Goal: Download file/media

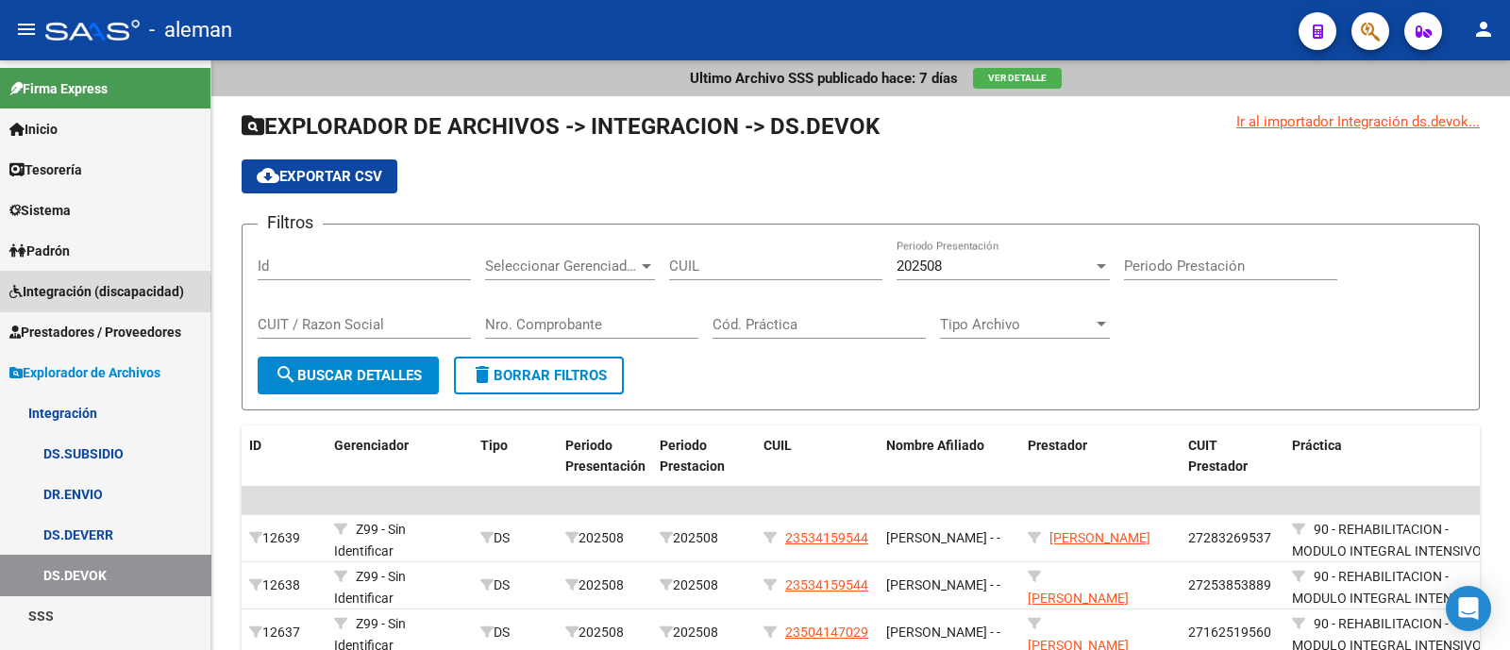
click at [102, 293] on span "Integración (discapacidad)" at bounding box center [96, 291] width 175 height 21
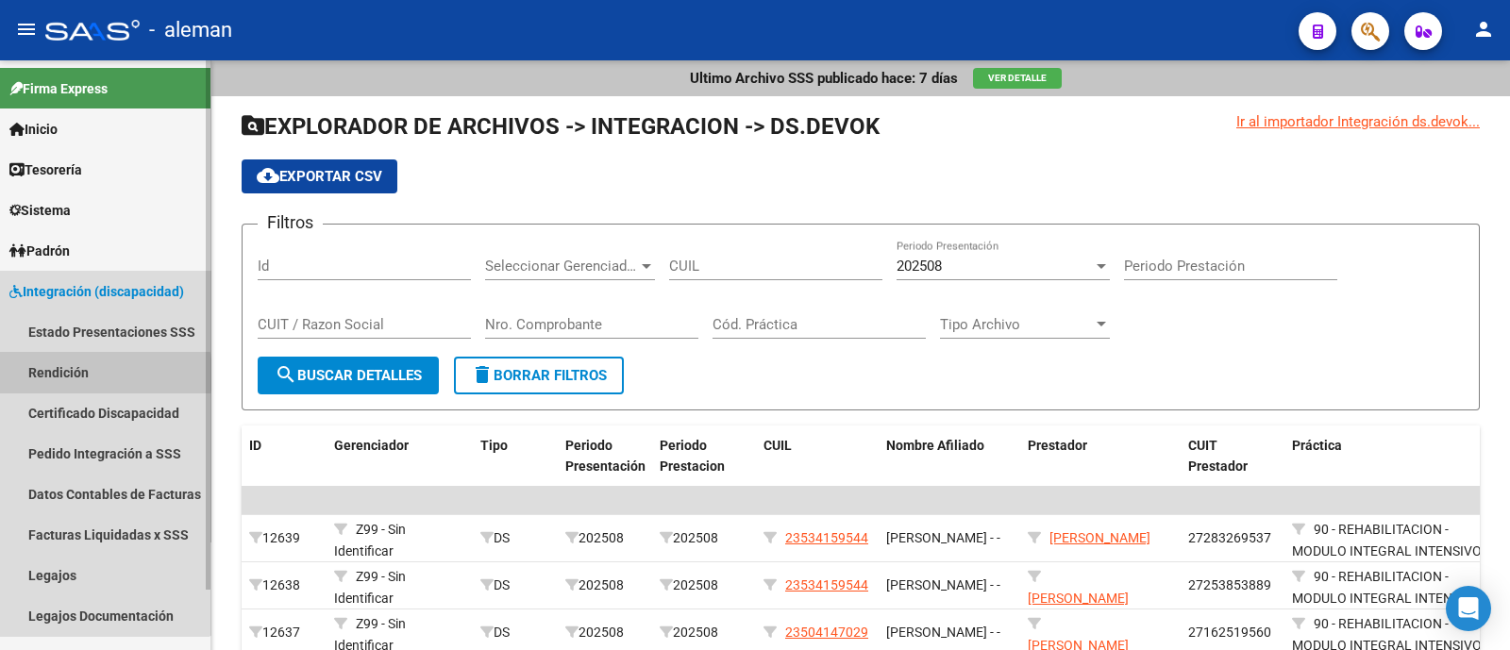
click at [86, 375] on link "Rendición" at bounding box center [105, 372] width 210 height 41
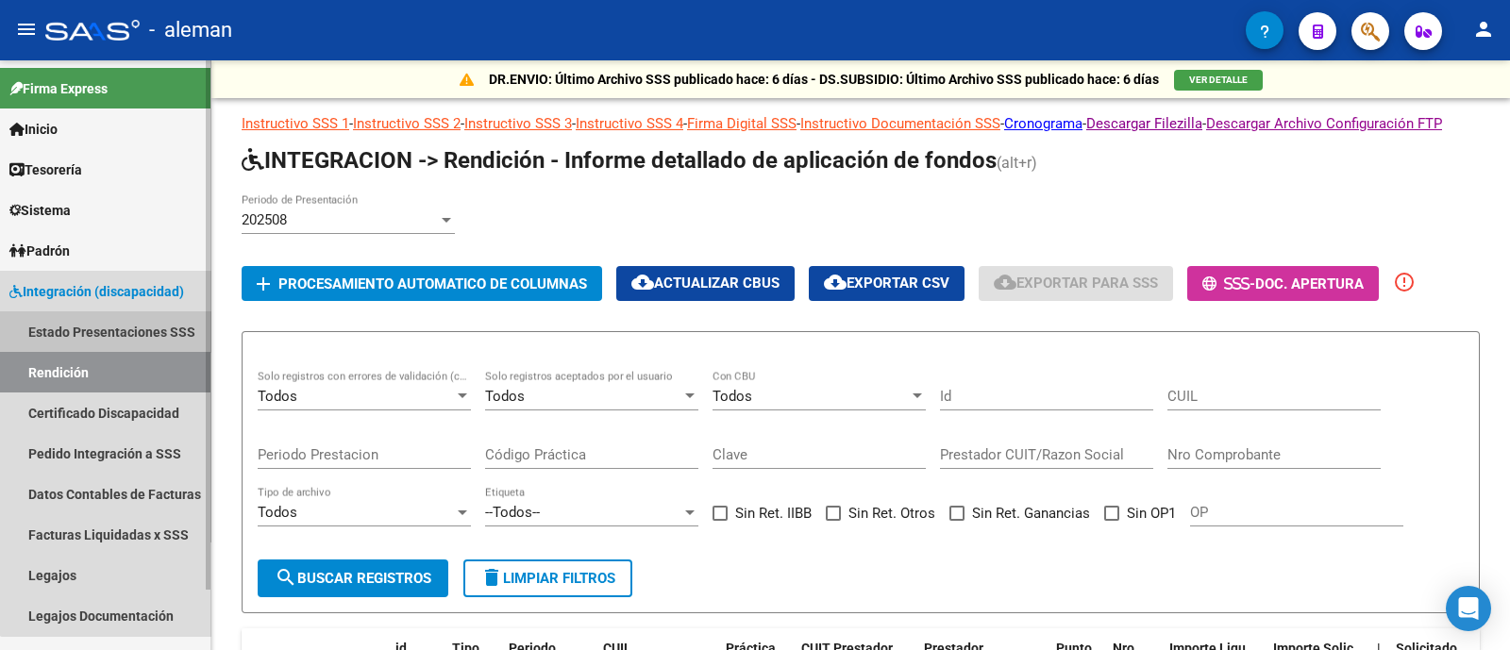
click at [137, 326] on link "Estado Presentaciones SSS" at bounding box center [105, 331] width 210 height 41
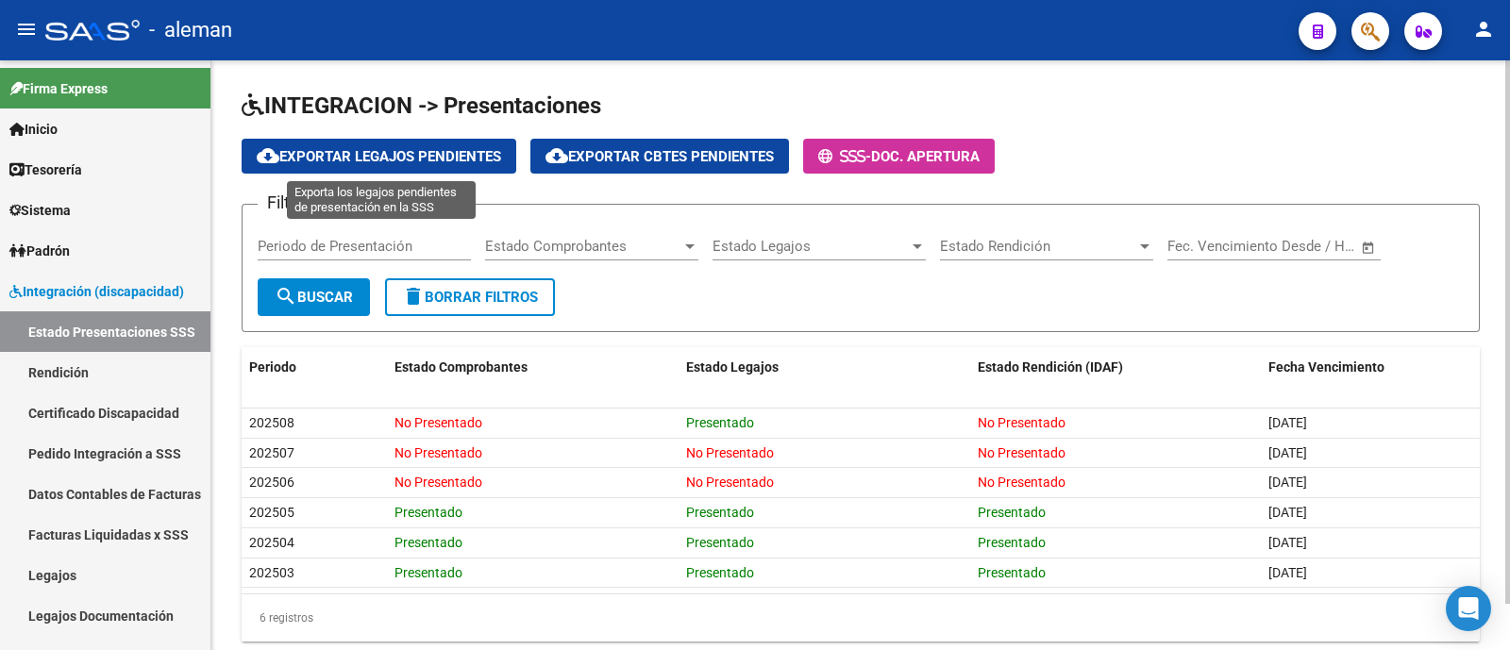
click at [478, 159] on span "cloud_download Exportar Legajos Pendientes" at bounding box center [379, 156] width 244 height 17
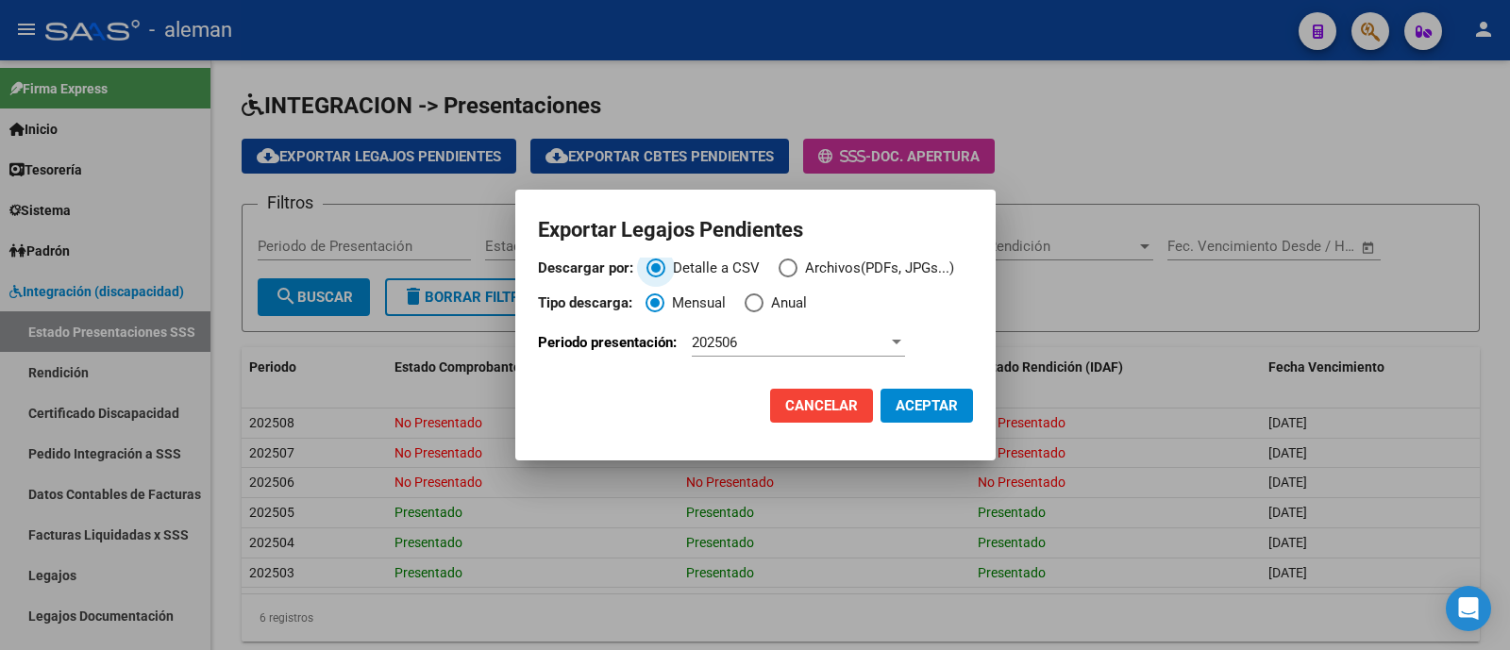
click at [774, 273] on label "Detalle a CSV" at bounding box center [712, 269] width 132 height 22
click at [665, 273] on input "Detalle a CSV" at bounding box center [655, 268] width 19 height 19
click at [788, 263] on span "Descargar por:" at bounding box center [788, 268] width 19 height 19
click at [788, 263] on input "Archivos(PDFs, JPGs...)" at bounding box center [788, 268] width 19 height 19
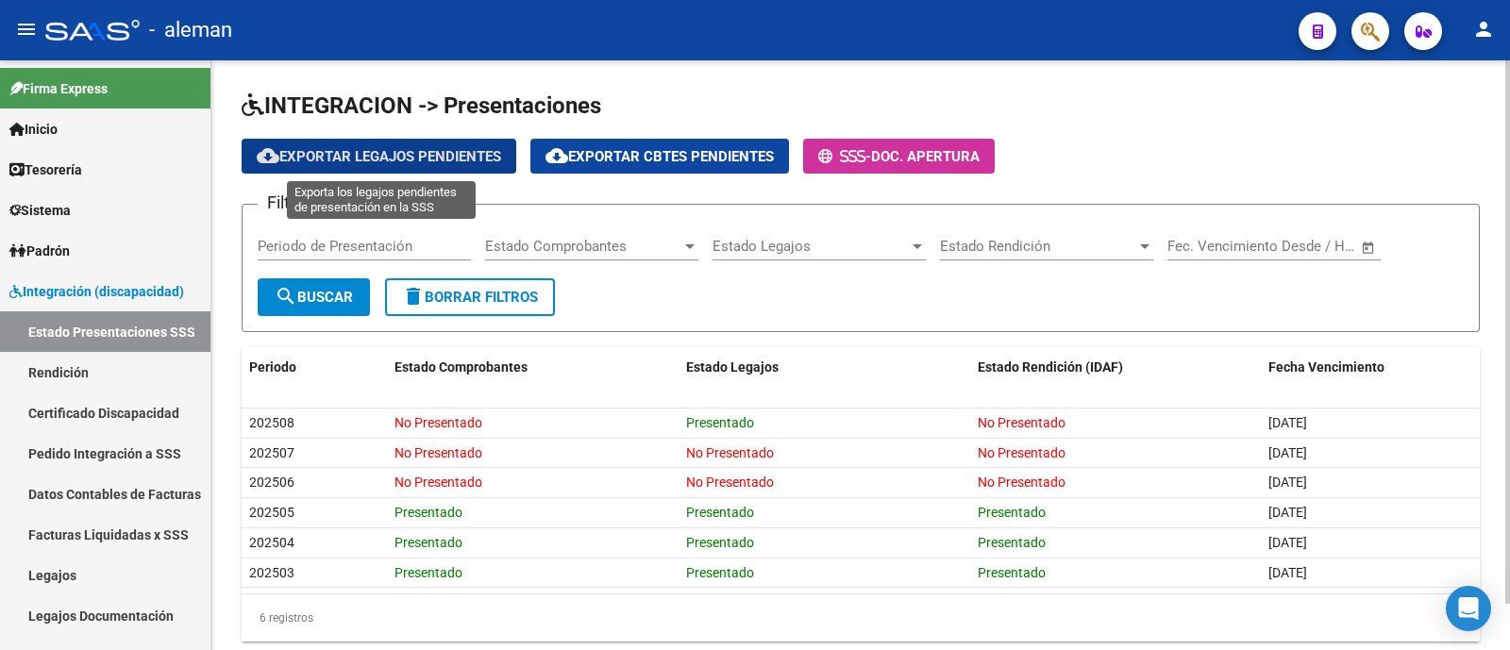
click at [405, 246] on input "Periodo de Presentación" at bounding box center [364, 246] width 213 height 17
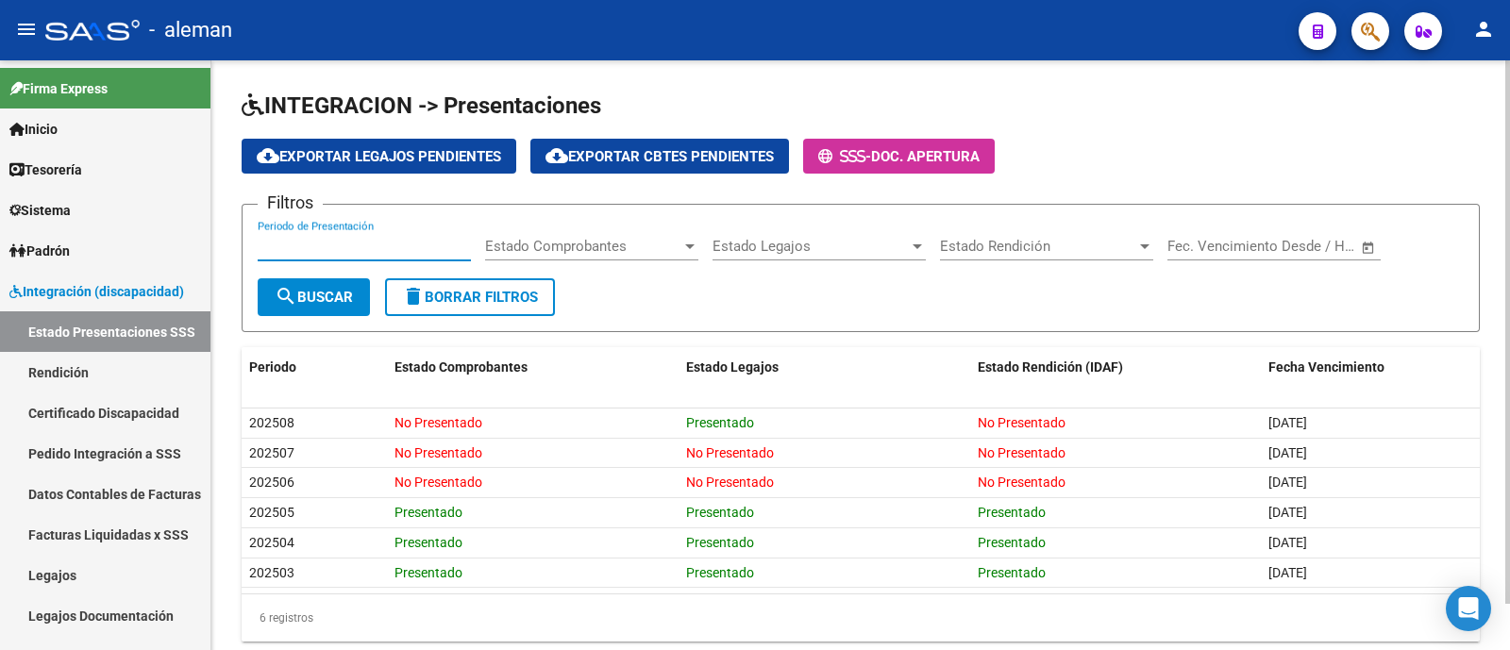
click at [595, 243] on span "Estado Comprobantes" at bounding box center [583, 246] width 196 height 17
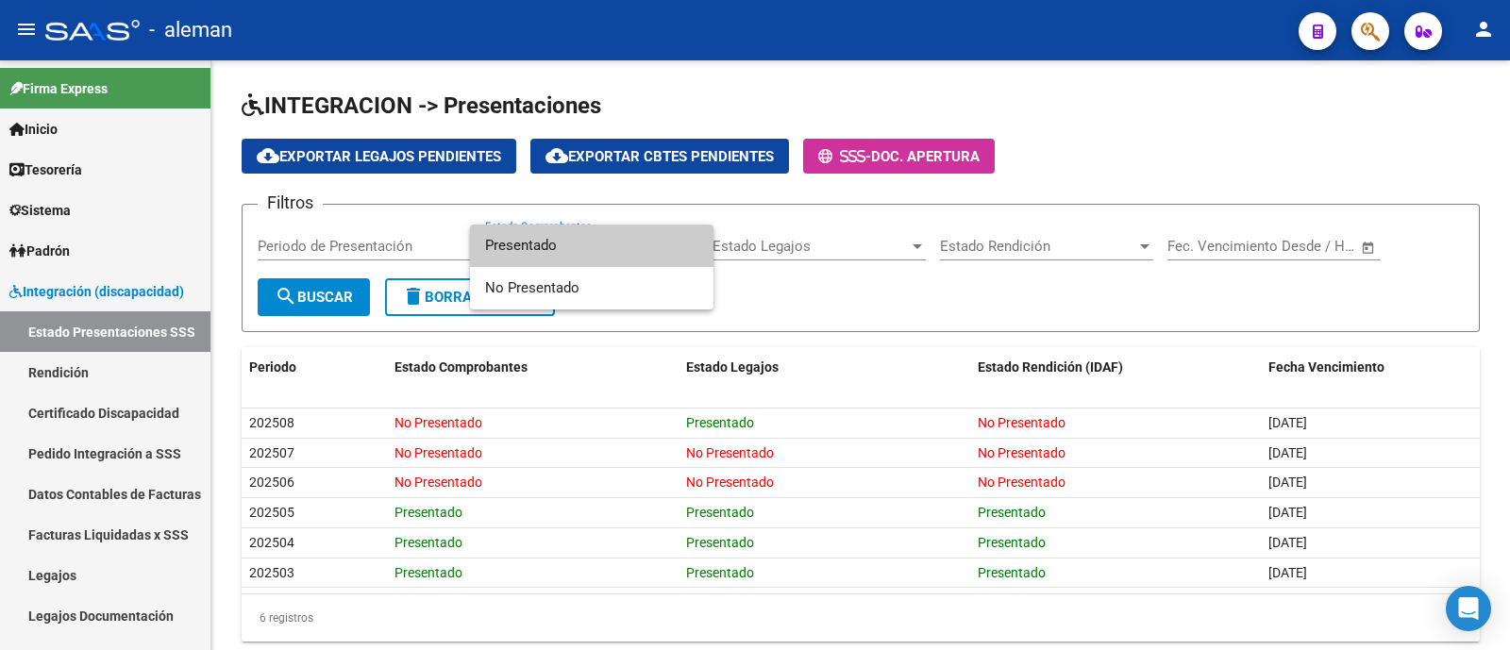
click at [877, 240] on div at bounding box center [755, 325] width 1510 height 650
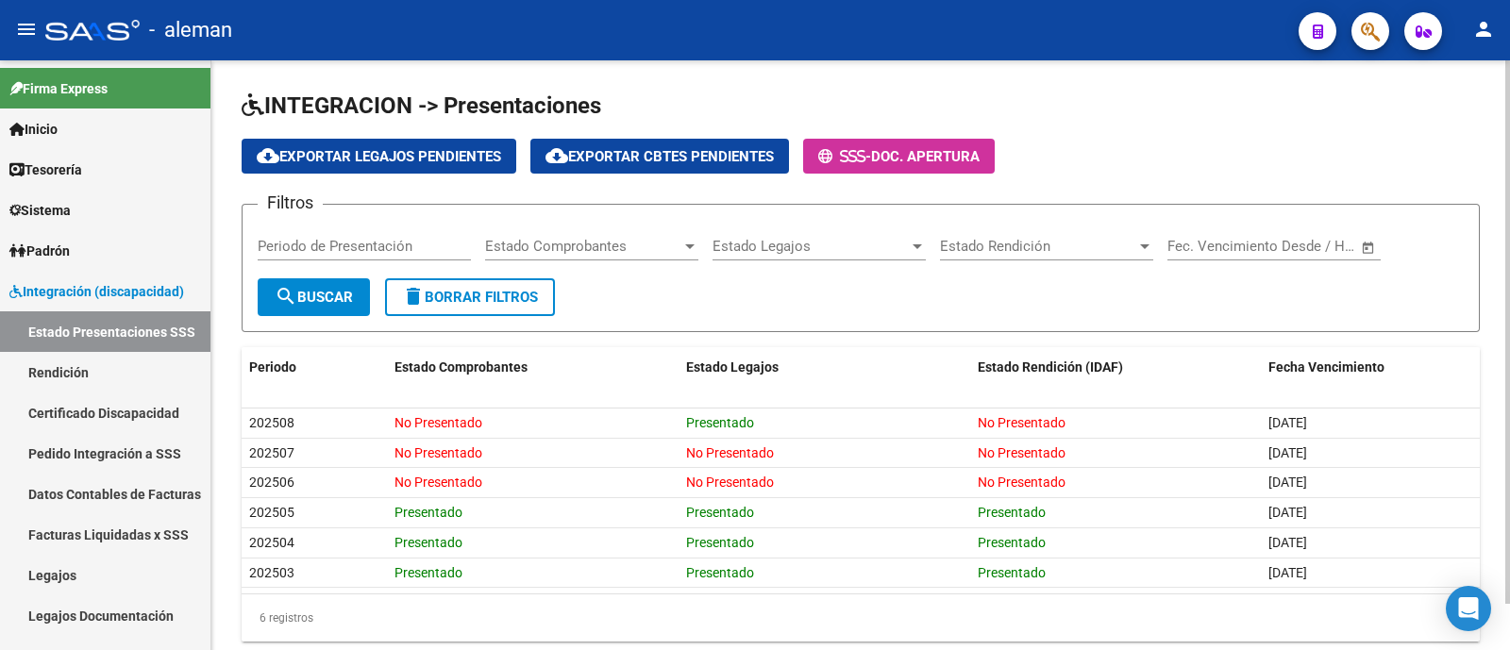
click at [1043, 247] on span "Estado Rendición" at bounding box center [1038, 246] width 196 height 17
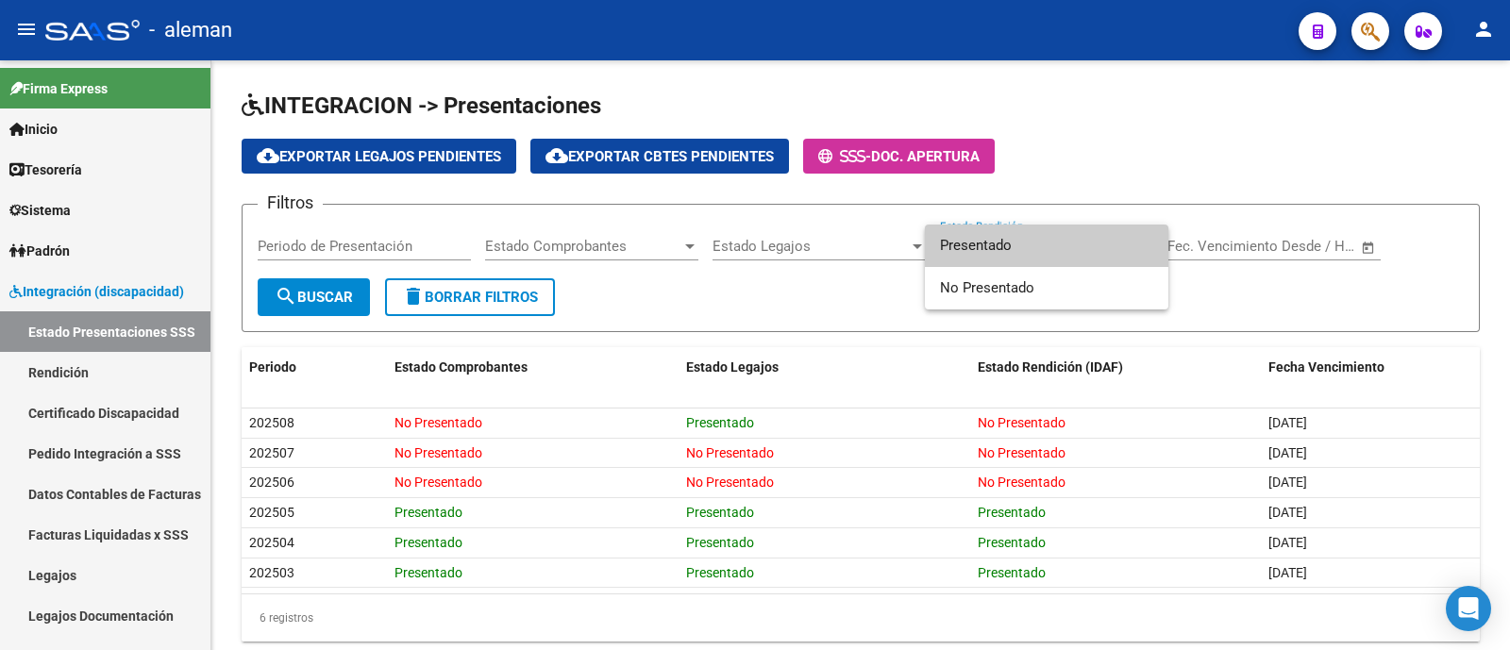
click at [1109, 239] on span "Presentado" at bounding box center [1046, 246] width 213 height 42
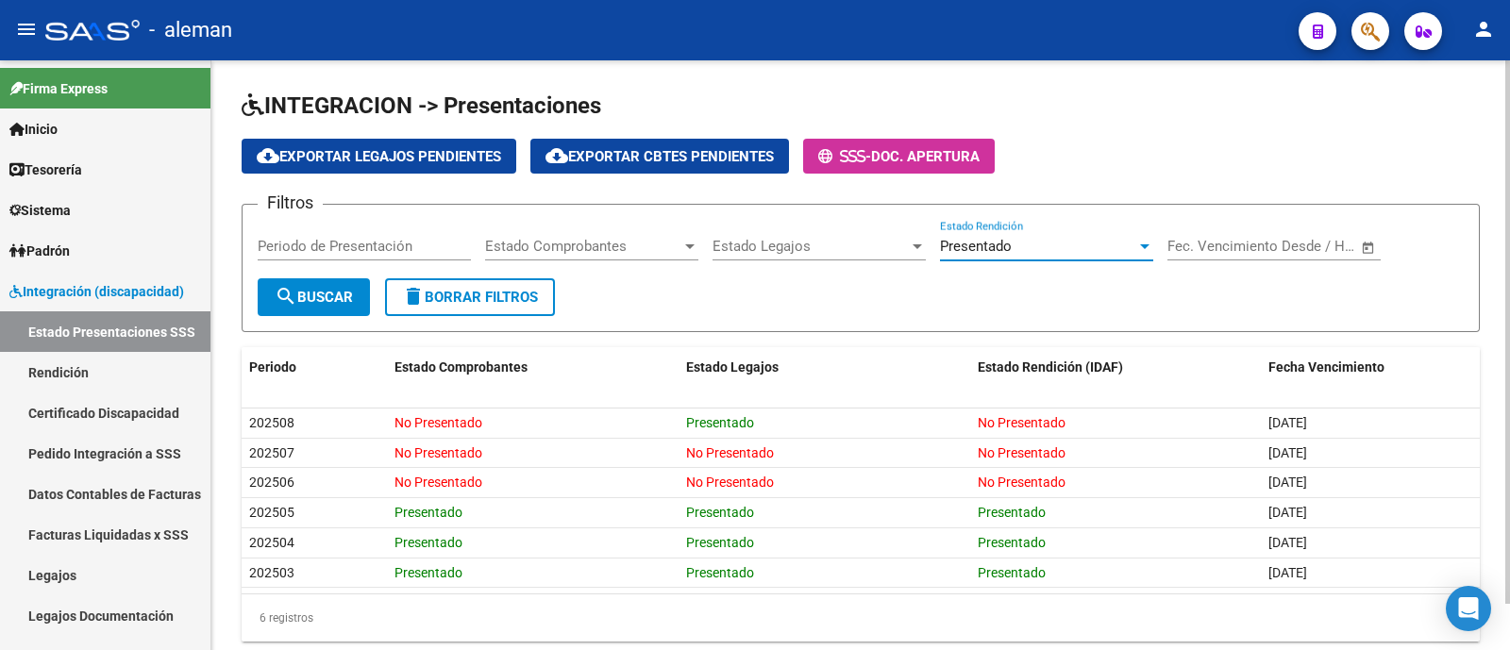
click at [670, 284] on form "Filtros Periodo de Presentación Estado Comprobantes Estado Comprobantes Estado …" at bounding box center [861, 268] width 1238 height 128
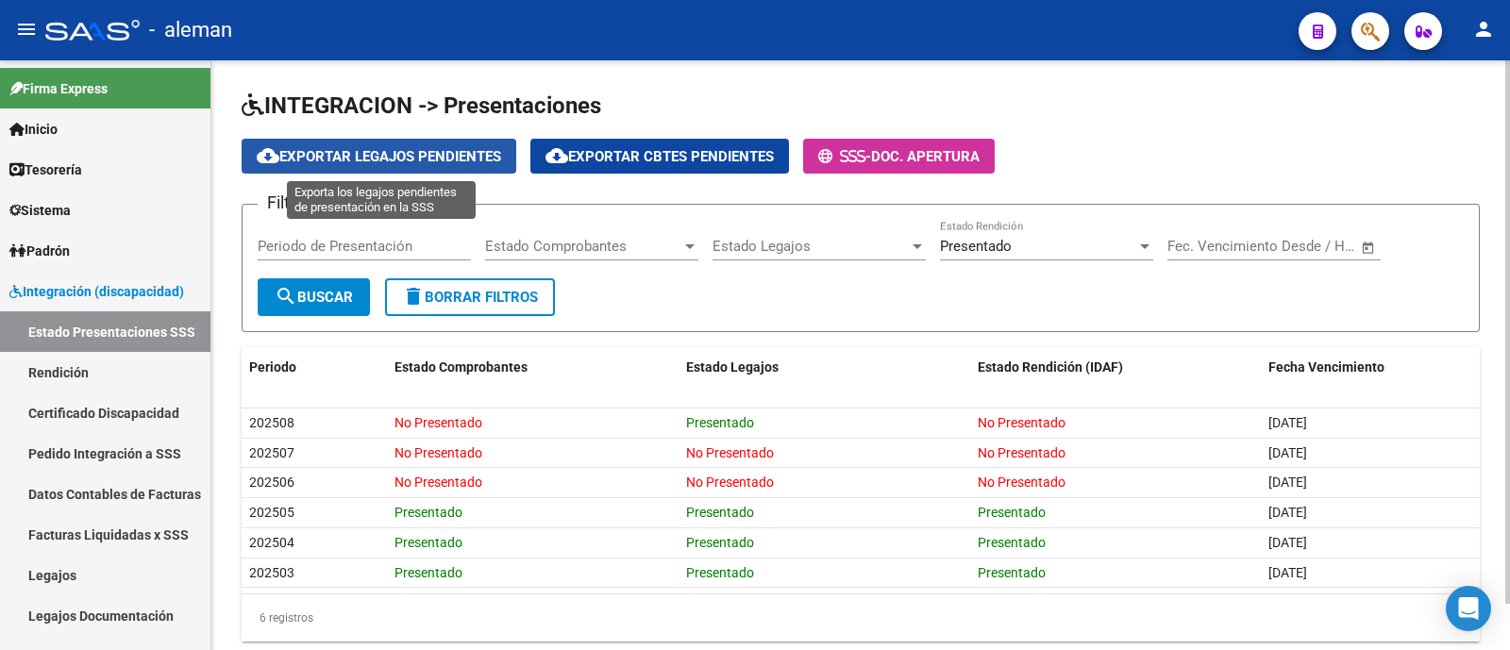
click at [436, 161] on span "cloud_download Exportar Legajos Pendientes" at bounding box center [379, 156] width 244 height 17
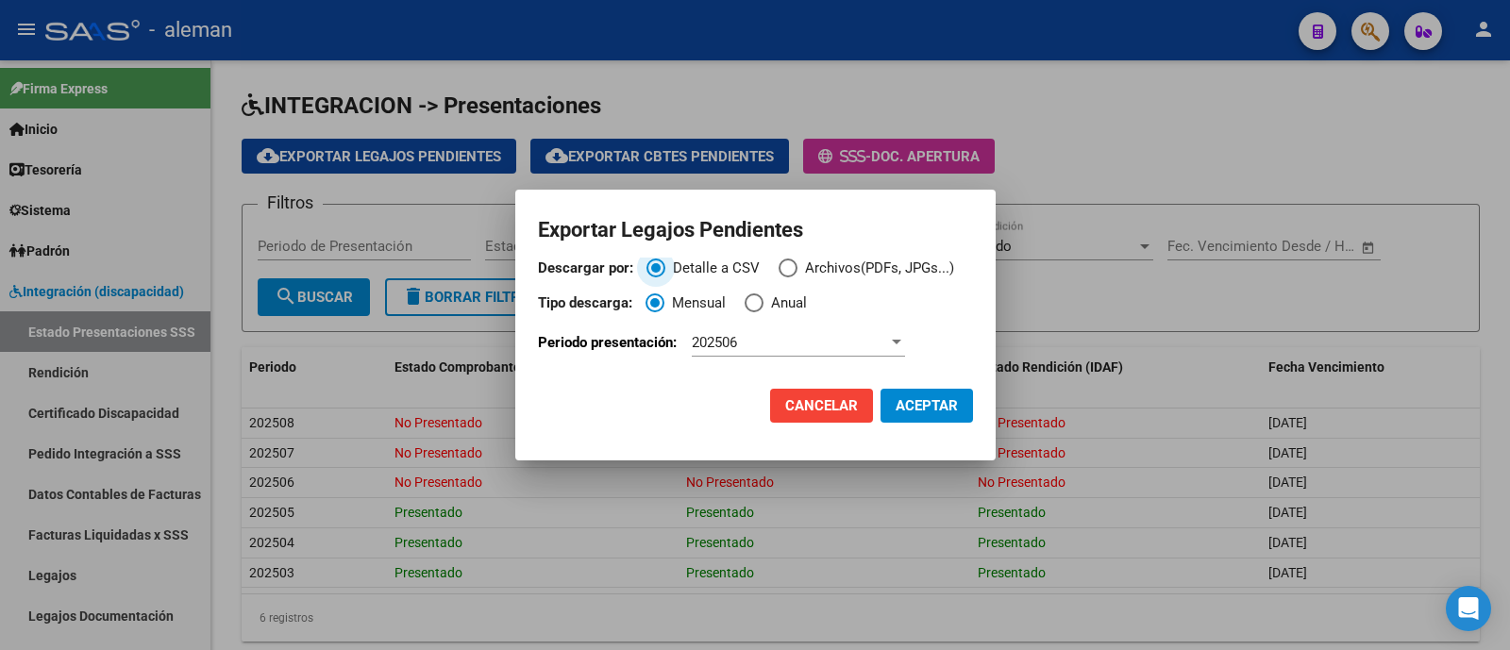
click at [734, 334] on span "202506" at bounding box center [714, 342] width 45 height 17
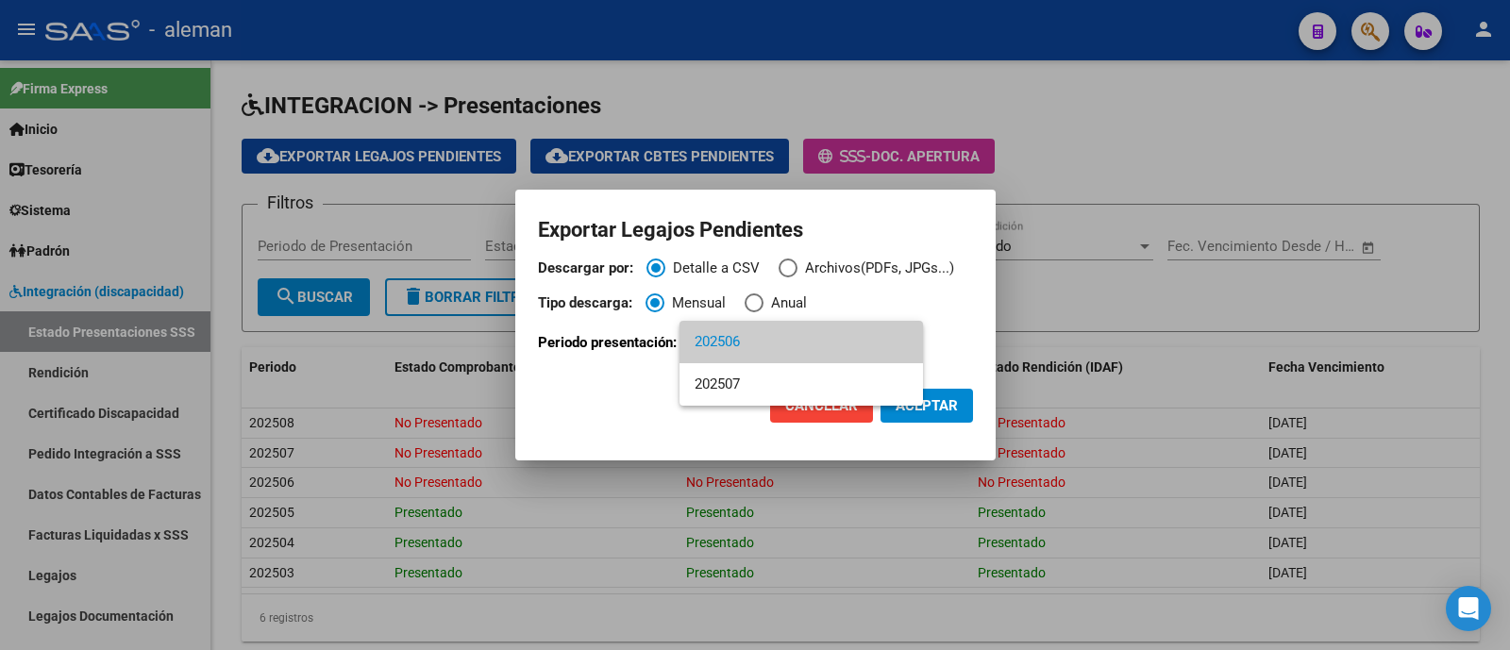
click at [745, 341] on span "202506" at bounding box center [801, 342] width 213 height 42
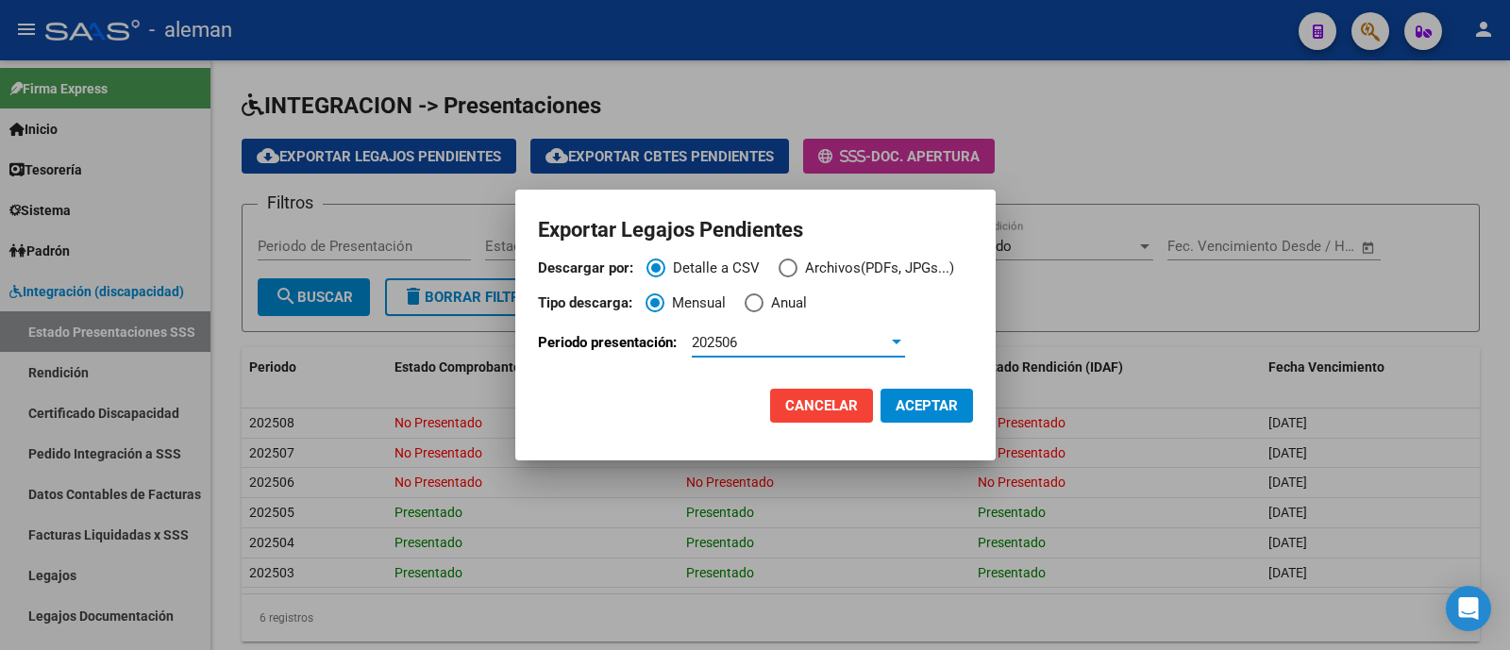
click at [785, 264] on span "Descargar por:" at bounding box center [788, 268] width 19 height 19
click at [785, 264] on input "Archivos(PDFs, JPGs...)" at bounding box center [788, 268] width 19 height 19
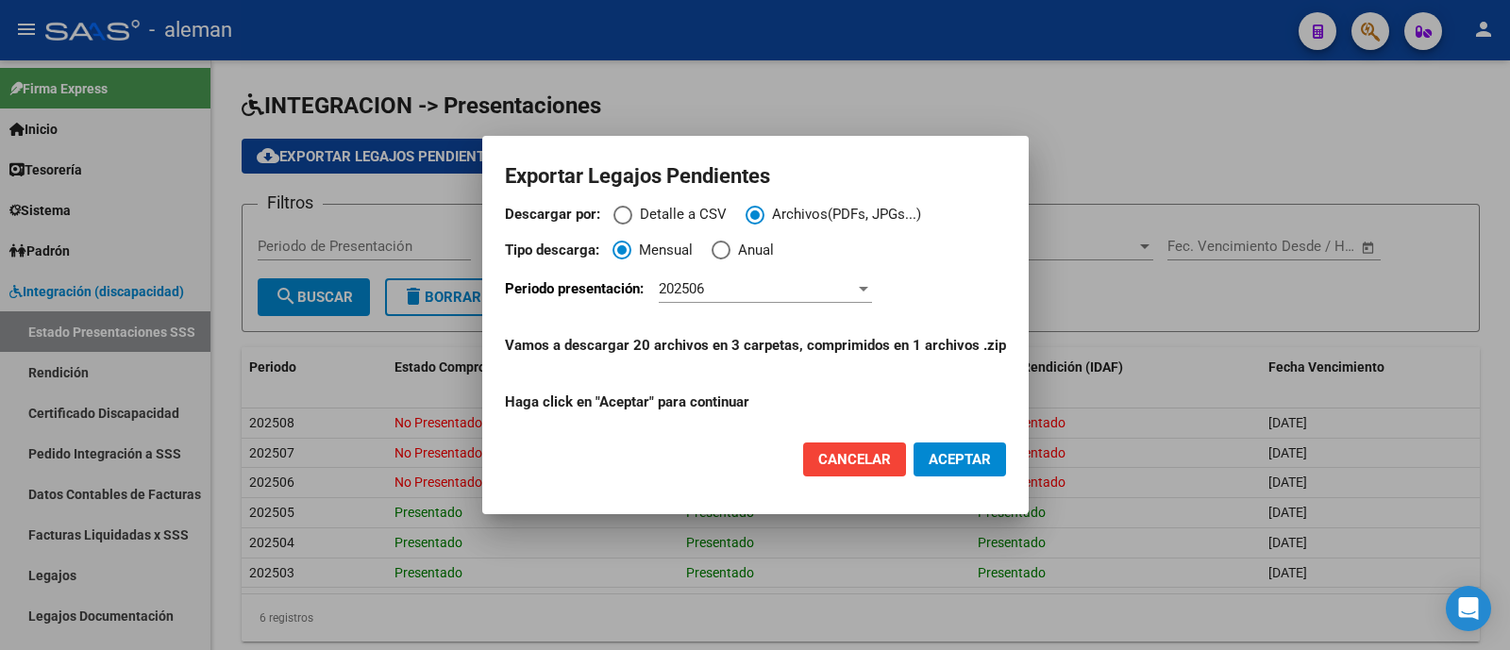
click at [863, 451] on span "Cancelar" at bounding box center [854, 459] width 73 height 17
